Goal: Task Accomplishment & Management: Use online tool/utility

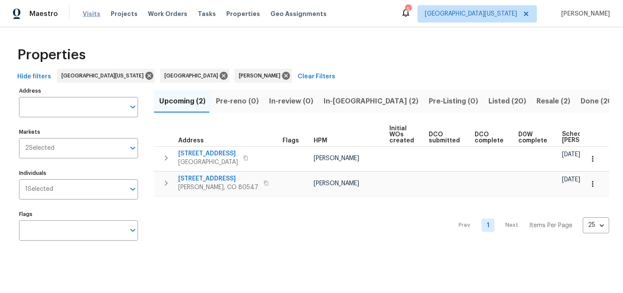
click at [91, 11] on span "Visits" at bounding box center [92, 14] width 18 height 9
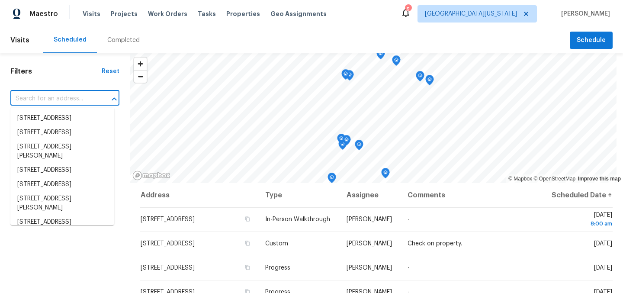
click at [61, 97] on input "text" at bounding box center [52, 98] width 85 height 13
click at [590, 42] on span "Schedule" at bounding box center [591, 40] width 29 height 11
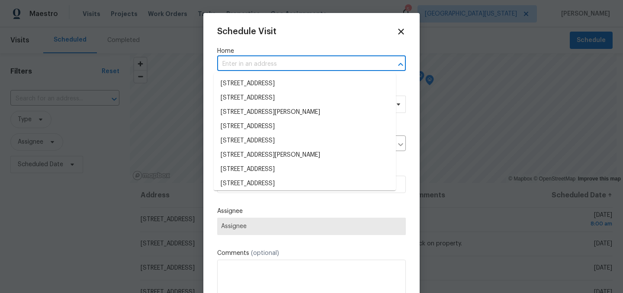
click at [301, 58] on input "text" at bounding box center [299, 64] width 164 height 13
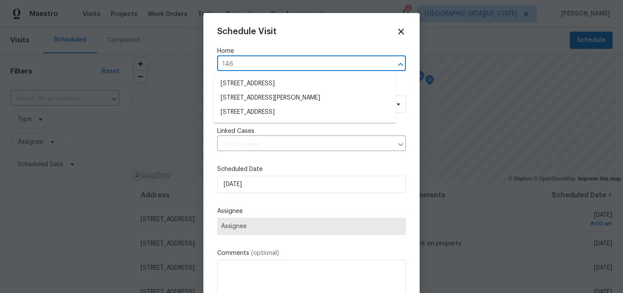
type input "1460"
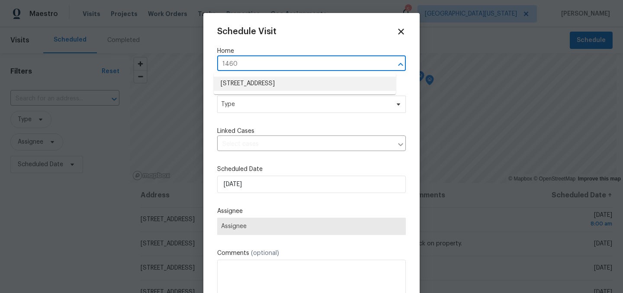
click at [302, 77] on ul "[STREET_ADDRESS]" at bounding box center [305, 83] width 182 height 21
click at [301, 81] on li "[STREET_ADDRESS]" at bounding box center [305, 84] width 182 height 14
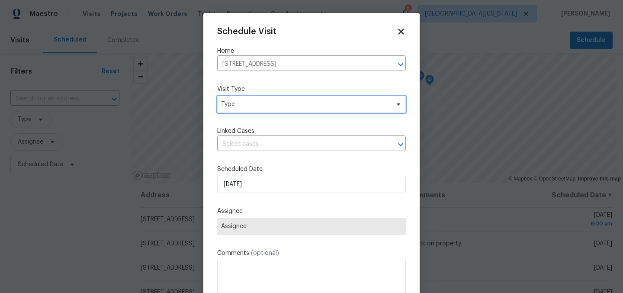
click at [294, 97] on span "Type" at bounding box center [311, 104] width 189 height 17
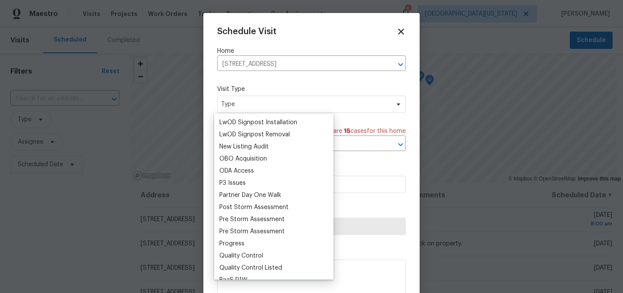
scroll to position [455, 0]
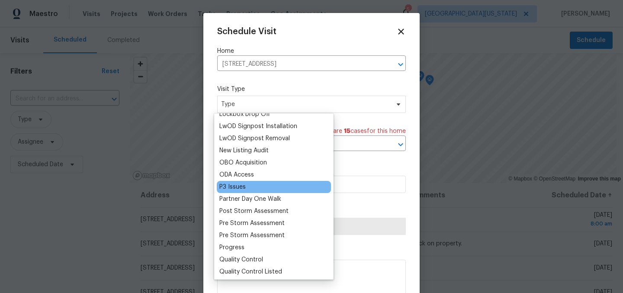
click at [252, 189] on div "P3 Issues" at bounding box center [274, 187] width 114 height 12
click at [222, 185] on div "P3 Issues" at bounding box center [232, 187] width 26 height 9
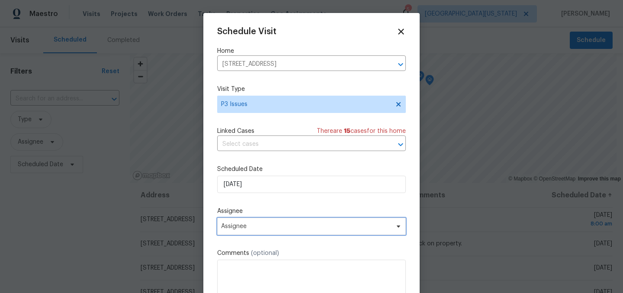
click at [262, 224] on span "Assignee" at bounding box center [306, 226] width 170 height 7
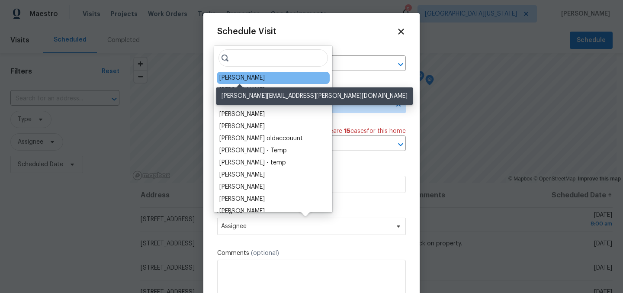
click at [250, 79] on div "[PERSON_NAME]" at bounding box center [241, 78] width 45 height 9
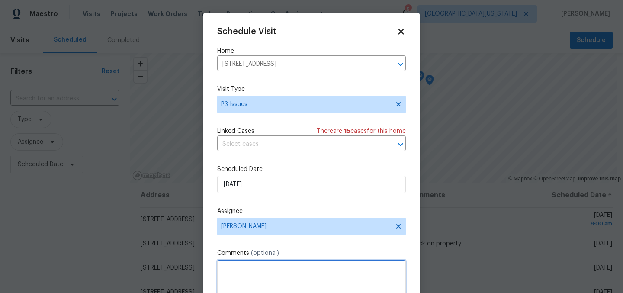
click at [275, 267] on textarea at bounding box center [311, 277] width 189 height 35
paste textarea "it had an overall unfinished look about it. The bathroom especially didnt have …"
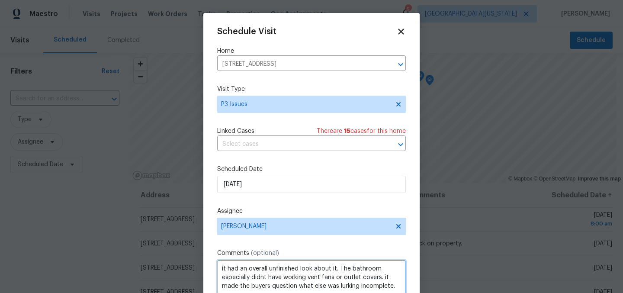
scroll to position [1, 0]
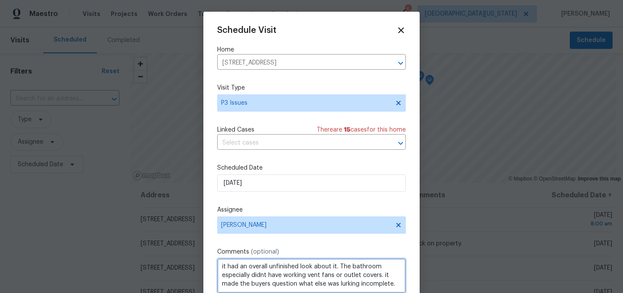
type textarea "it had an overall unfinished look about it. The bathroom especially didnt have …"
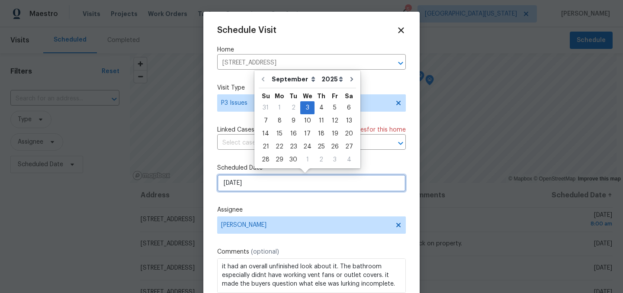
click at [310, 185] on input "[DATE]" at bounding box center [311, 182] width 189 height 17
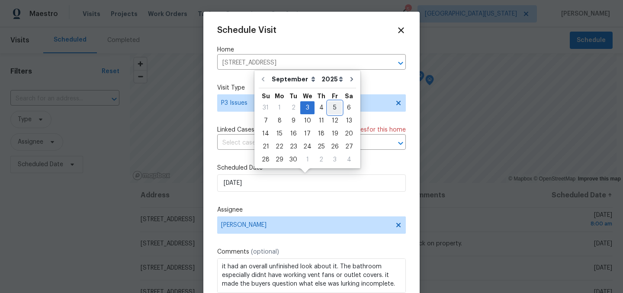
click at [330, 105] on div "5" at bounding box center [335, 108] width 14 height 12
type input "[DATE]"
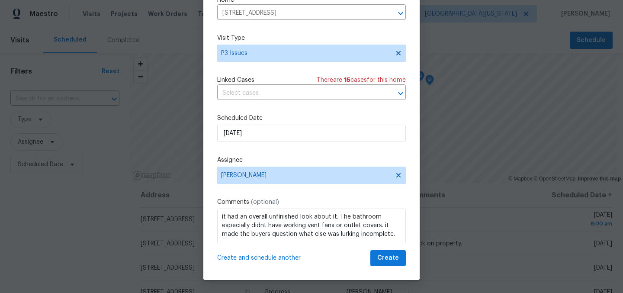
scroll to position [0, 0]
click at [385, 256] on span "Create" at bounding box center [388, 258] width 22 height 11
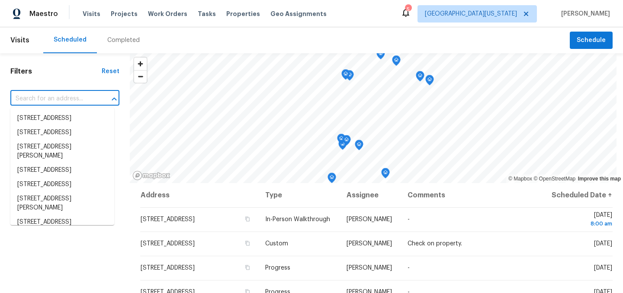
click at [83, 101] on input "text" at bounding box center [52, 98] width 85 height 13
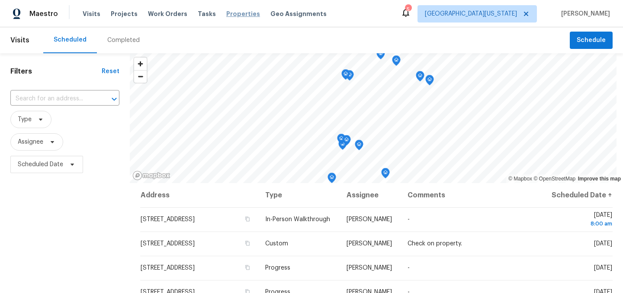
click at [226, 13] on span "Properties" at bounding box center [243, 14] width 34 height 9
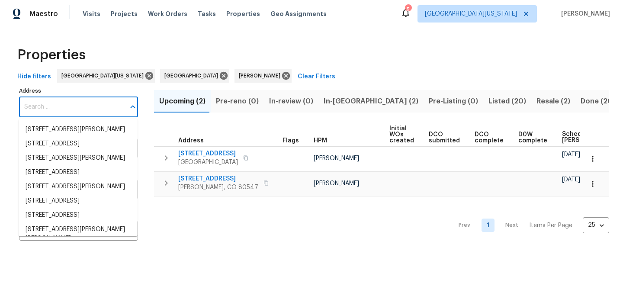
click at [89, 107] on input "Address" at bounding box center [72, 107] width 106 height 20
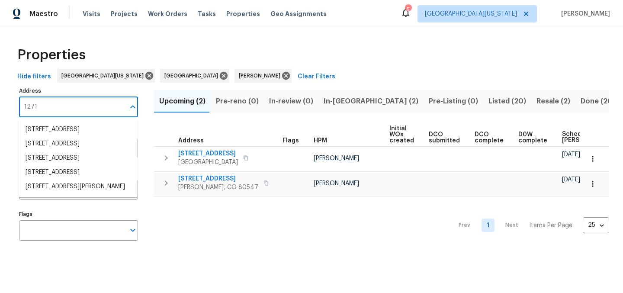
type input "12713"
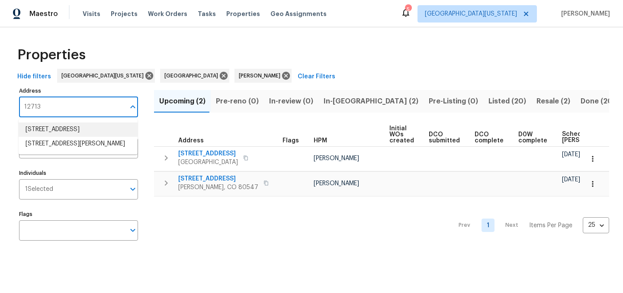
click at [109, 137] on li "12713 Leyden St Unit E Thornton CO 80602" at bounding box center [78, 129] width 119 height 14
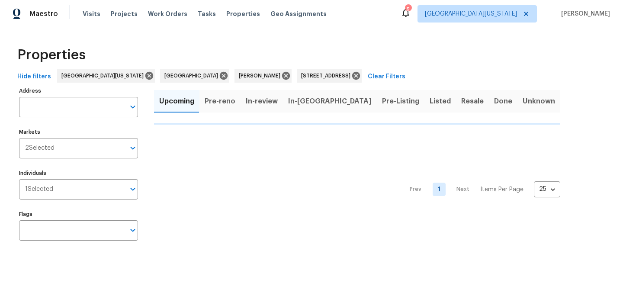
type input "12713 Leyden St Unit E Thornton CO 80602"
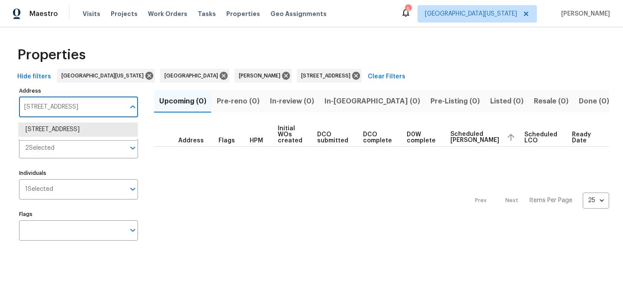
click at [98, 112] on input "12713 Leyden St Unit E Thornton CO 80602" at bounding box center [72, 107] width 106 height 20
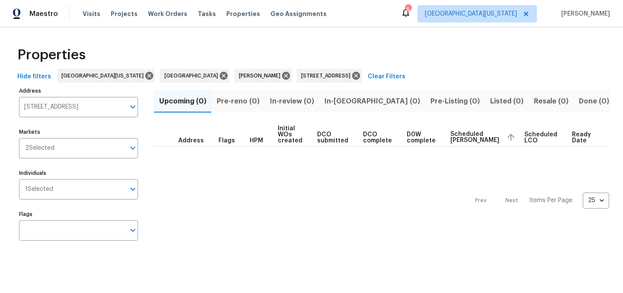
click at [196, 200] on div "Prev Next Items Per Page 25 25 ​" at bounding box center [381, 198] width 455 height 103
click at [281, 74] on icon at bounding box center [286, 76] width 10 height 10
click at [99, 144] on input "Markets" at bounding box center [90, 148] width 71 height 20
click at [249, 197] on div "Prev Next Items Per Page 25 25 ​" at bounding box center [381, 198] width 455 height 103
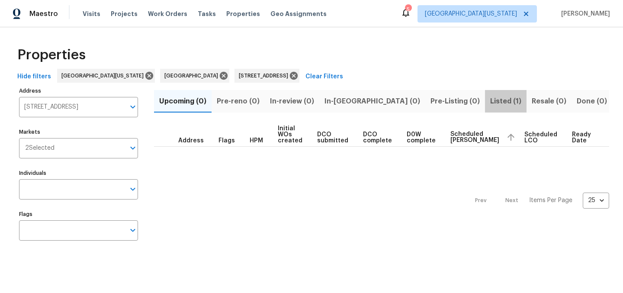
click at [490, 98] on span "Listed (1)" at bounding box center [505, 101] width 31 height 12
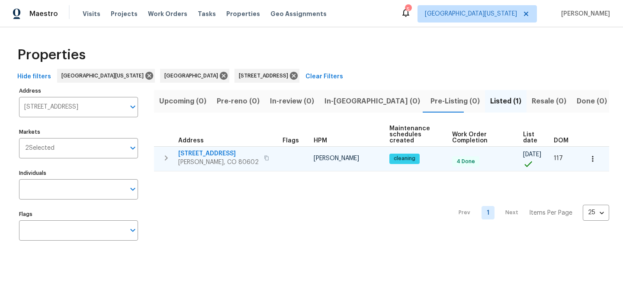
click at [210, 151] on span "12713 Leyden St Unit E" at bounding box center [218, 153] width 80 height 9
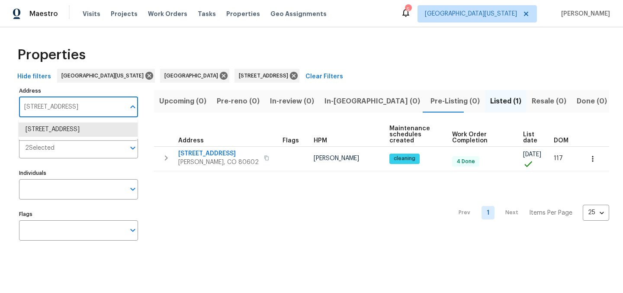
click at [57, 109] on input "12713 Leyden St Unit E Thornton CO 80602" at bounding box center [72, 107] width 106 height 20
type input "4658"
click at [53, 135] on li "4658 E 107th Ave Thornton CO 80233" at bounding box center [78, 129] width 119 height 14
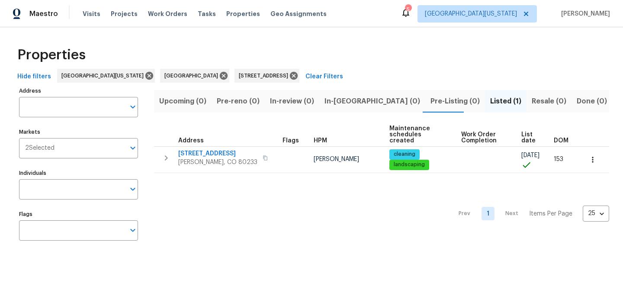
type input "4658 E 107th Ave Thornton CO 80233"
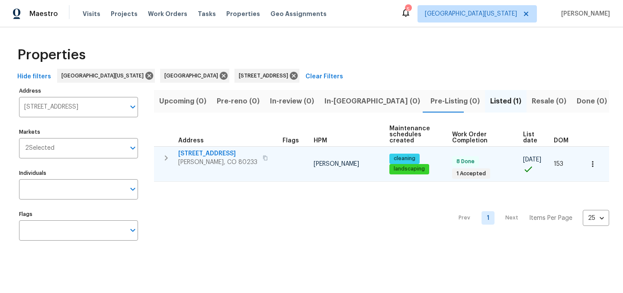
click at [216, 153] on span "4658 E 107th Ave" at bounding box center [217, 153] width 79 height 9
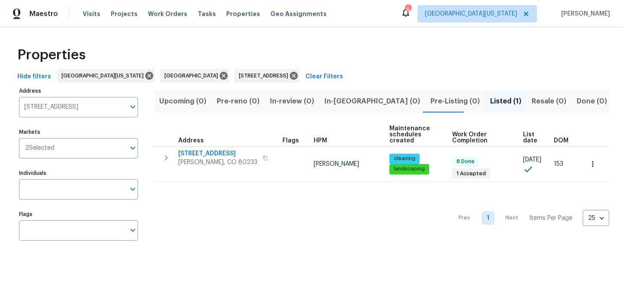
click at [318, 37] on div "Properties Hide filters Northern Colorado Denver 4658 E 107th Ave Thornton CO 8…" at bounding box center [311, 145] width 623 height 236
click at [290, 74] on icon at bounding box center [294, 76] width 8 height 8
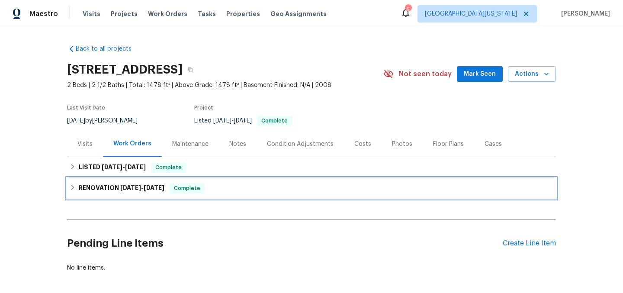
click at [138, 190] on span "4/28/25" at bounding box center [130, 188] width 21 height 6
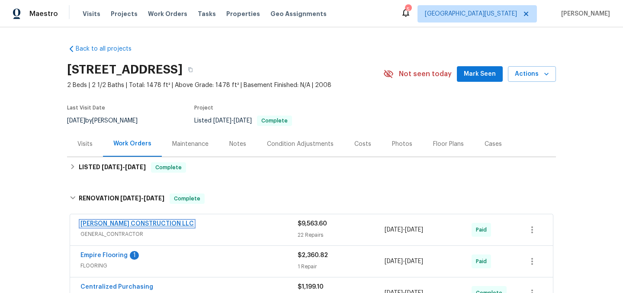
click at [132, 222] on link "ESPINO'S CONSTRUCTION LLC" at bounding box center [136, 224] width 113 height 6
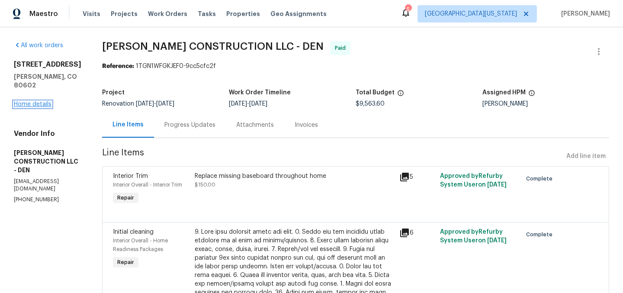
click at [34, 107] on link "Home details" at bounding box center [33, 104] width 38 height 6
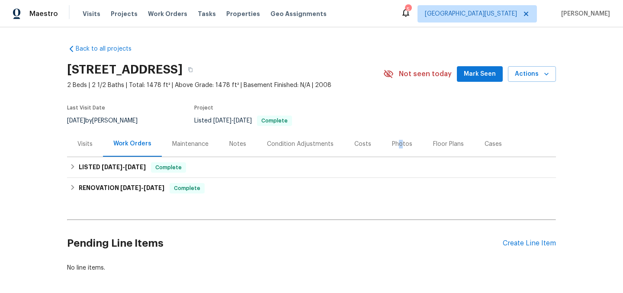
click at [394, 142] on div "Photos" at bounding box center [402, 144] width 20 height 9
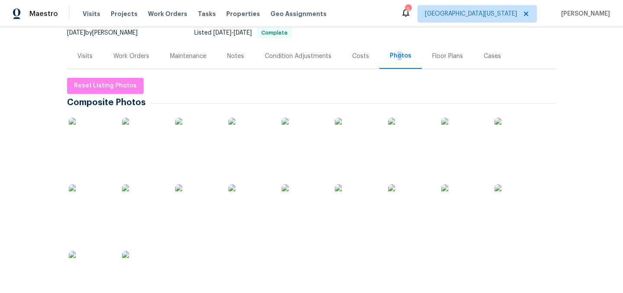
scroll to position [100, 0]
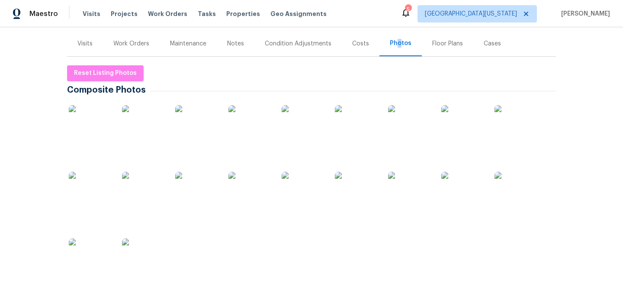
click at [352, 197] on img at bounding box center [356, 193] width 43 height 43
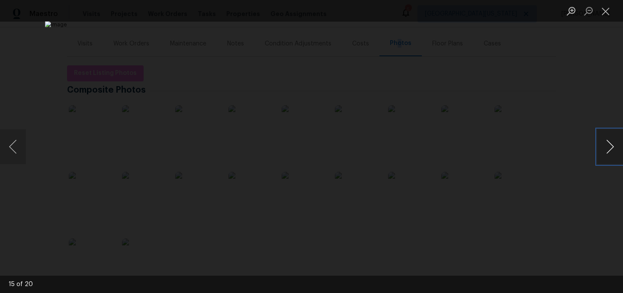
click at [606, 149] on button "Next image" at bounding box center [610, 146] width 26 height 35
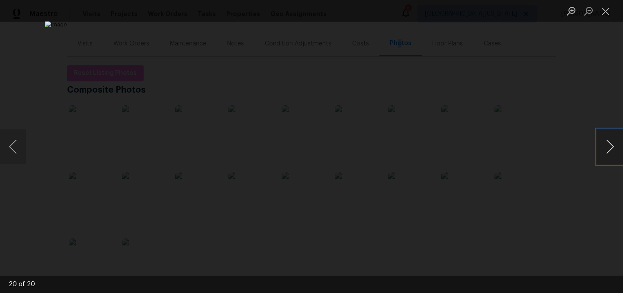
click at [606, 149] on button "Next image" at bounding box center [610, 146] width 26 height 35
click at [607, 14] on button "Close lightbox" at bounding box center [605, 10] width 17 height 15
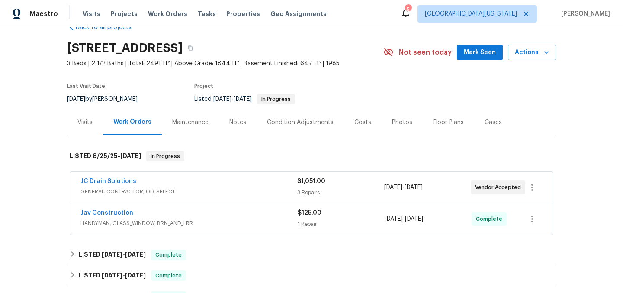
scroll to position [26, 0]
